Goal: Obtain resource: Download file/media

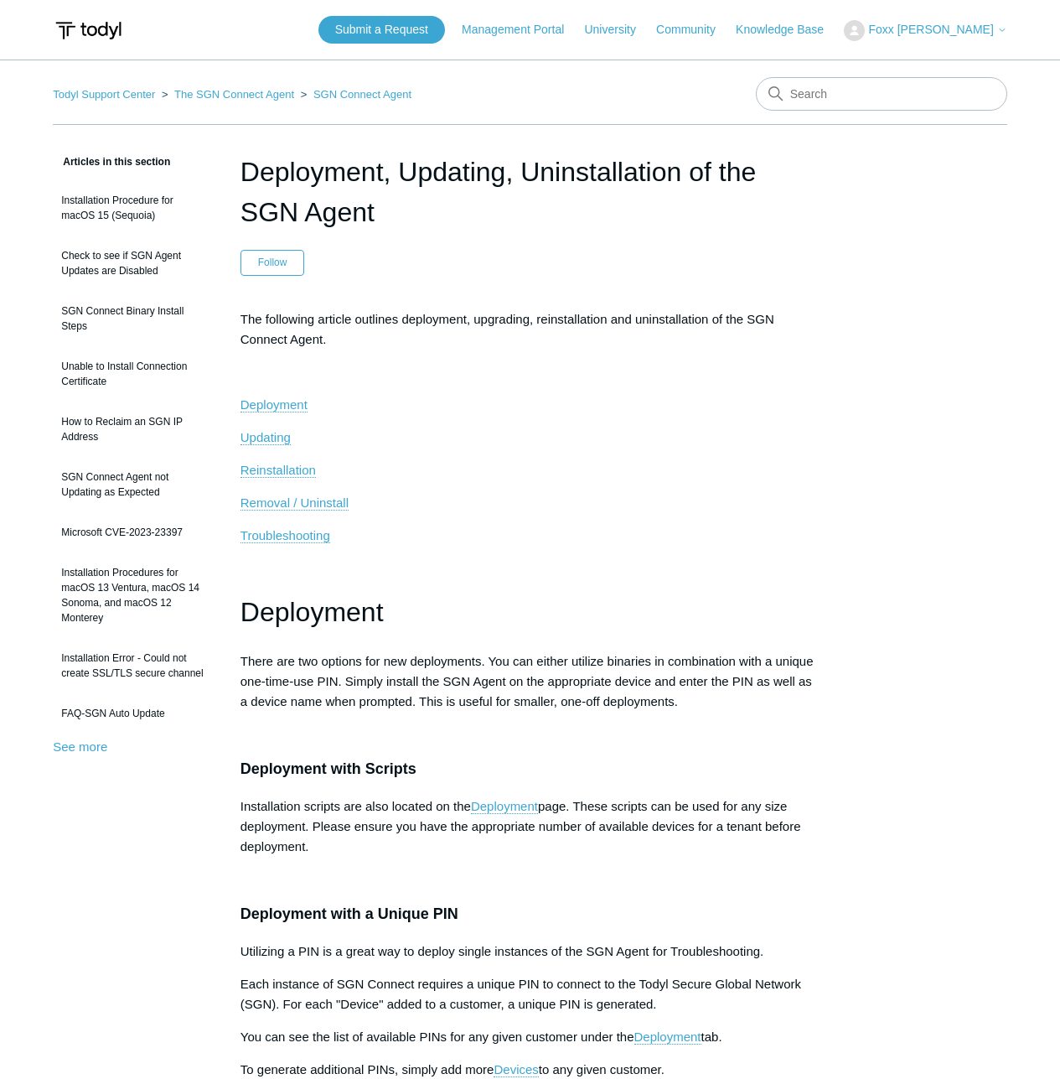
click at [584, 339] on p "The following article outlines deployment, upgrading, reinstallation and uninst…" at bounding box center [530, 329] width 579 height 40
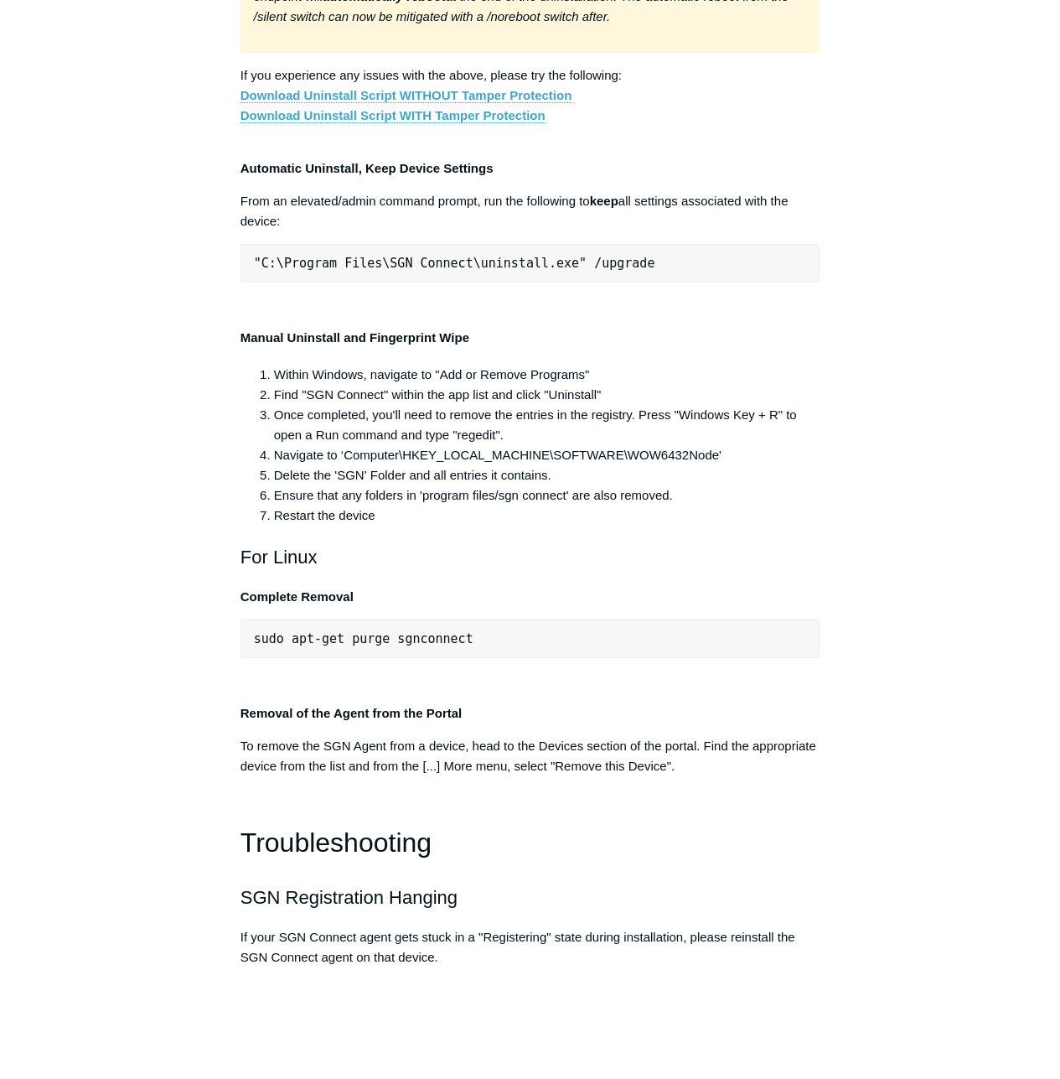
scroll to position [0, 8]
drag, startPoint x: 514, startPoint y: 545, endPoint x: 927, endPoint y: 565, distance: 413.6
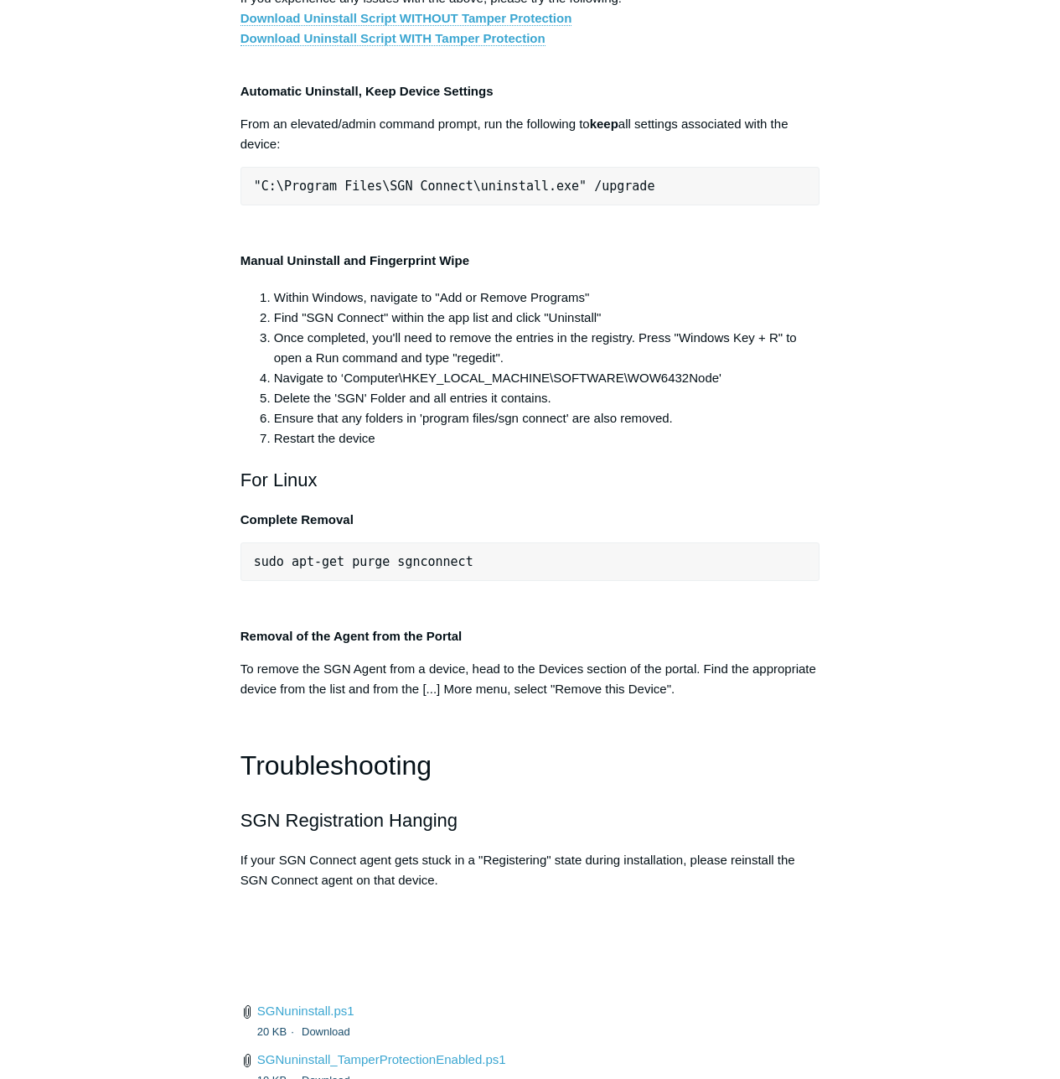
scroll to position [3268, 0]
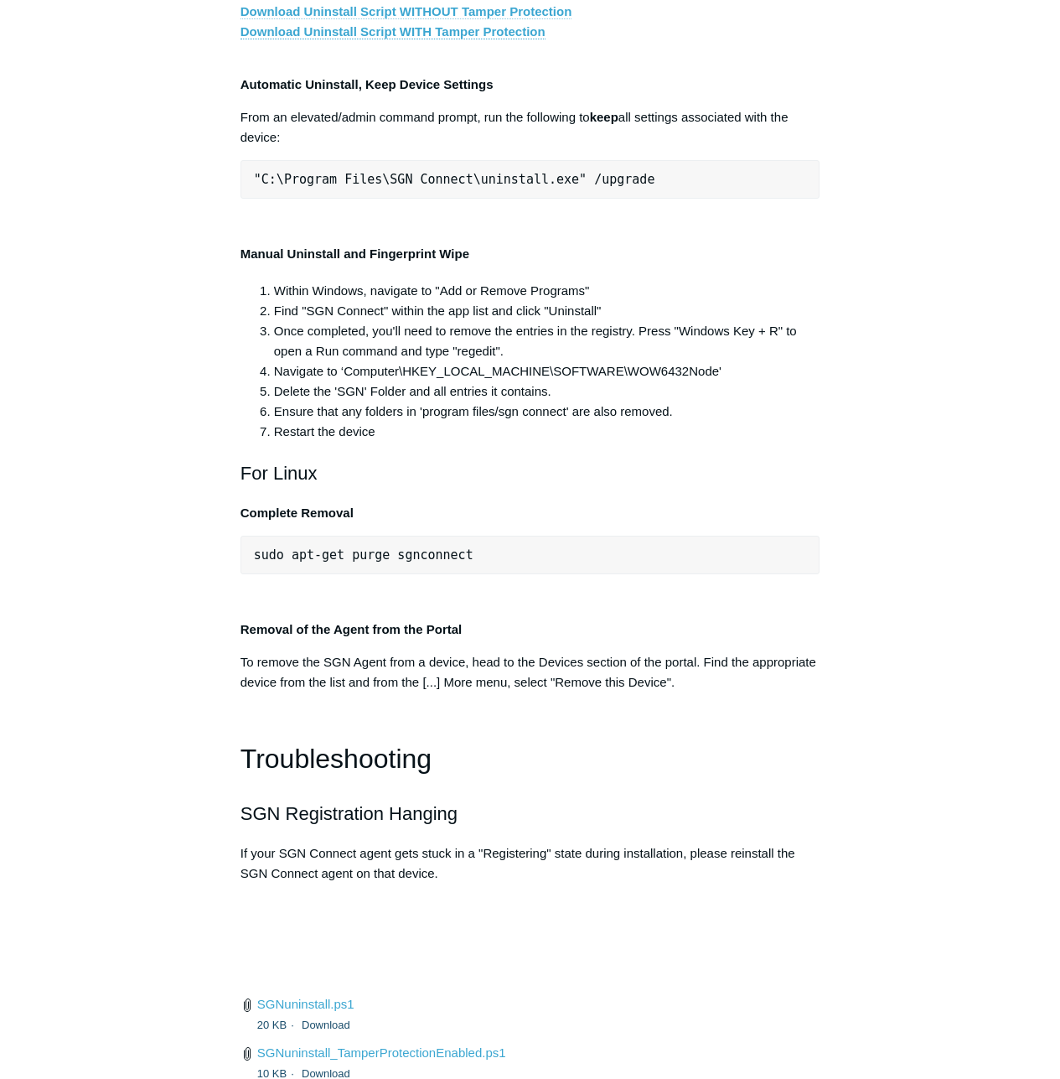
click at [462, 19] on link "Download Uninstall Script WITHOUT Tamper Protection" at bounding box center [407, 11] width 332 height 15
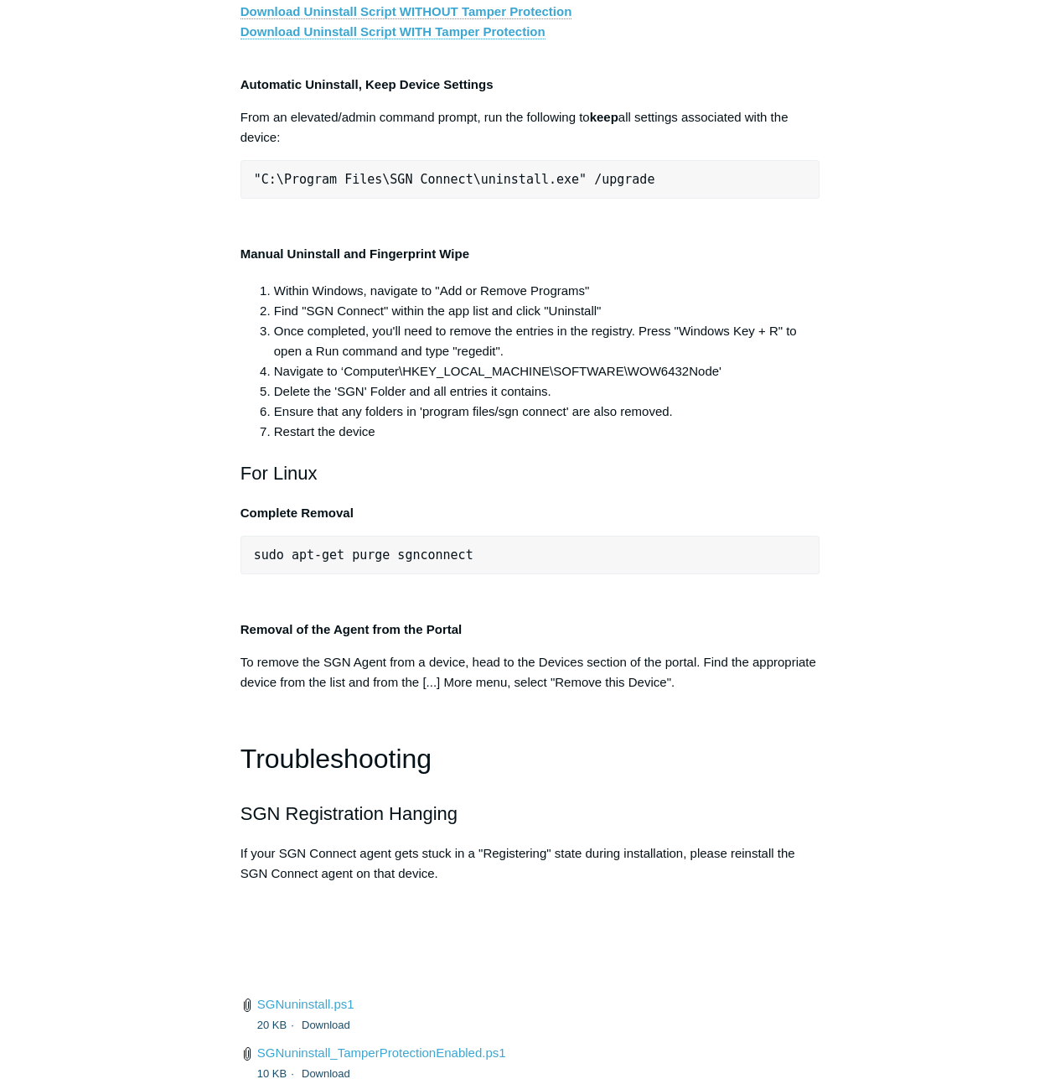
drag, startPoint x: 429, startPoint y: 307, endPoint x: 406, endPoint y: 297, distance: 25.2
